Goal: Register for event/course

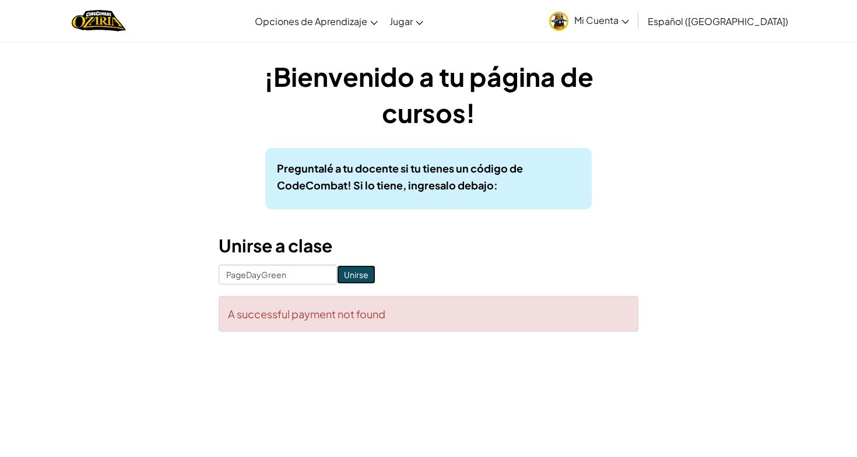
click at [337, 279] on input "Unirse" at bounding box center [356, 274] width 38 height 19
click at [621, 27] on link "Mi Cuenta" at bounding box center [589, 20] width 92 height 37
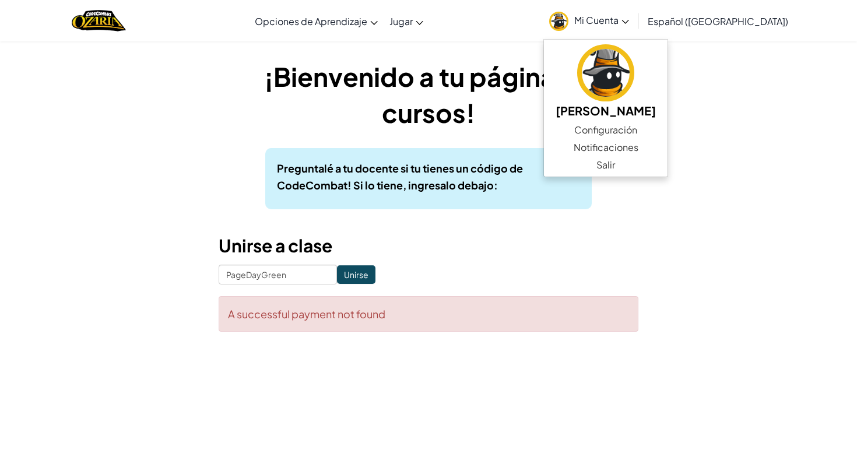
click at [534, 96] on h1 "¡Bienvenido a tu página de cursos!" at bounding box center [429, 94] width 420 height 72
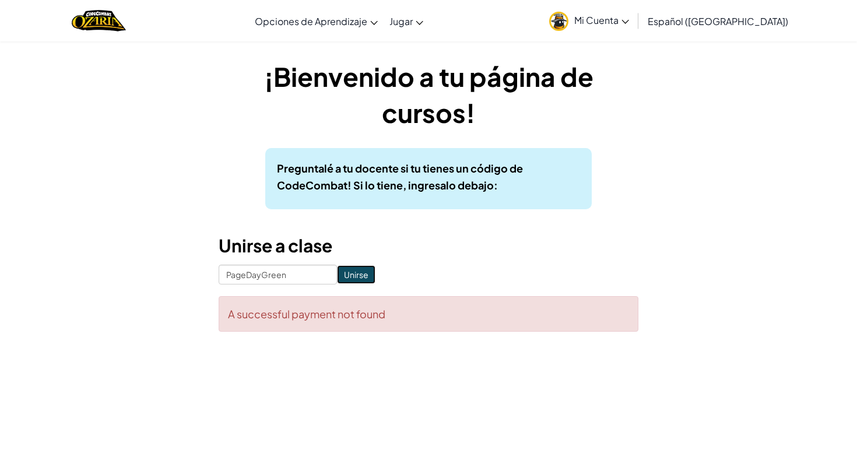
click at [337, 268] on input "Unirse" at bounding box center [356, 274] width 38 height 19
